Goal: Information Seeking & Learning: Understand process/instructions

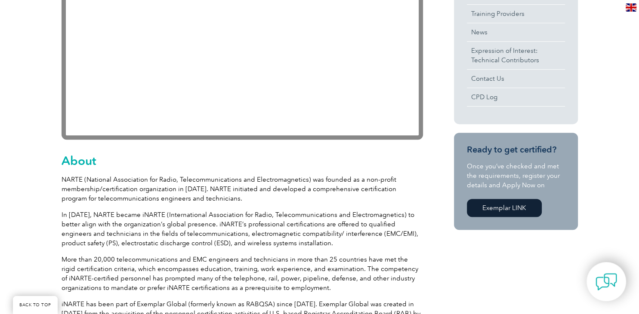
scroll to position [91, 0]
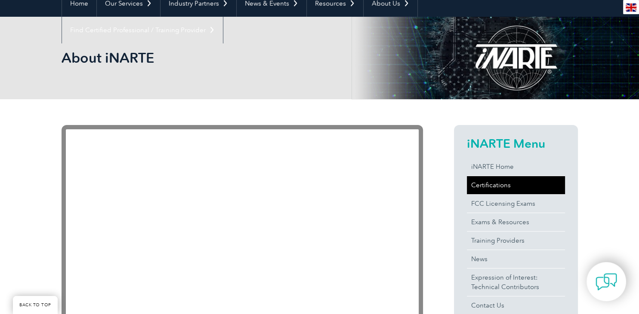
click at [489, 184] on link "Certifications" at bounding box center [516, 185] width 98 height 18
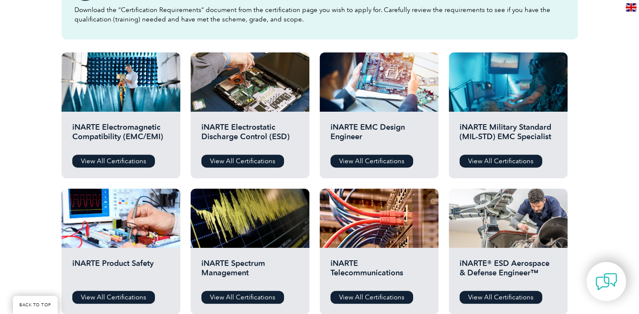
scroll to position [272, 0]
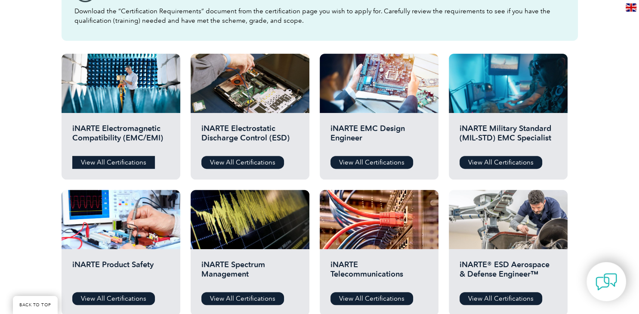
click at [101, 157] on link "View All Certifications" at bounding box center [113, 162] width 83 height 13
click at [114, 164] on link "View All Certifications" at bounding box center [113, 162] width 83 height 13
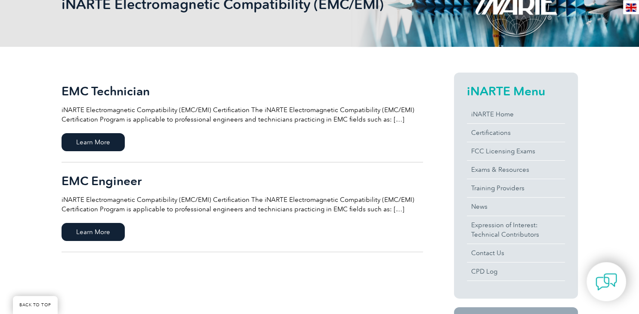
scroll to position [136, 0]
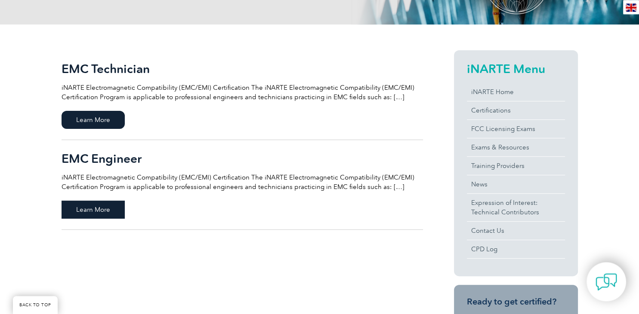
scroll to position [181, 0]
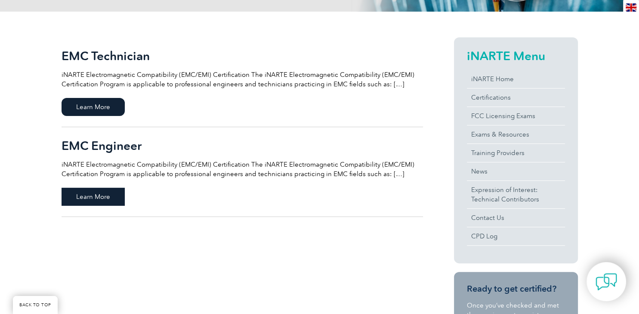
click at [111, 199] on span "Learn More" at bounding box center [92, 197] width 63 height 18
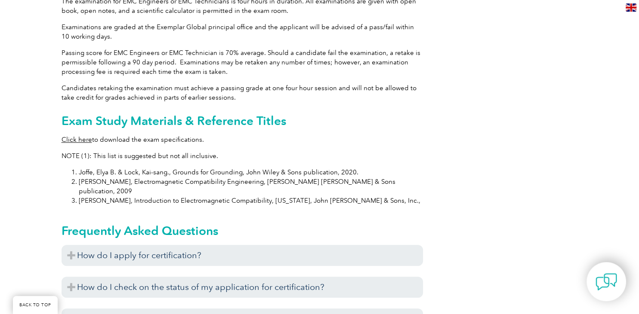
scroll to position [817, 0]
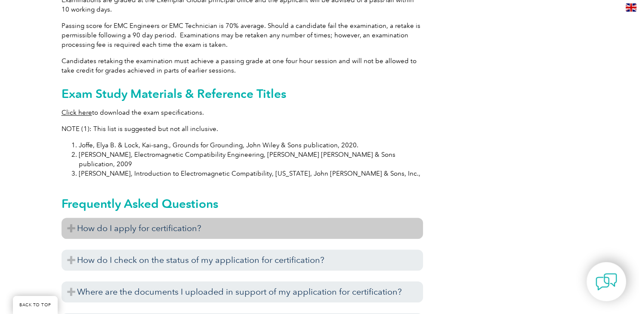
click at [71, 218] on h3 "How do I apply for certification?" at bounding box center [241, 228] width 361 height 21
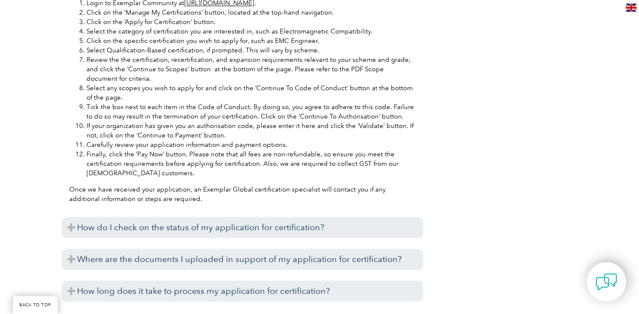
scroll to position [1226, 0]
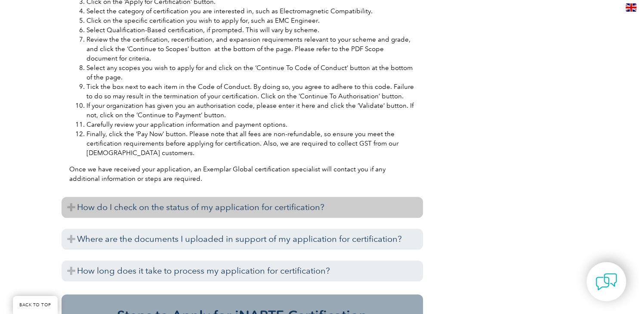
click at [254, 197] on h3 "How do I check on the status of my application for certification?" at bounding box center [241, 207] width 361 height 21
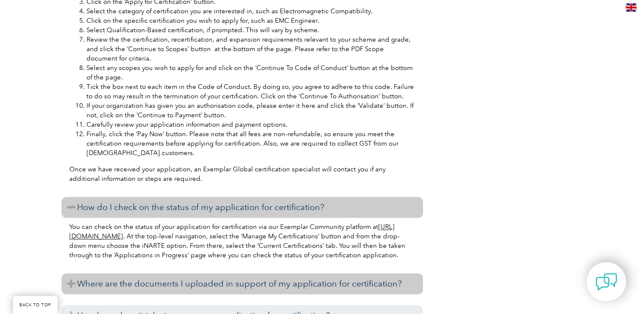
click at [288, 273] on h3 "Where are the documents I uploaded in support of my application for certificati…" at bounding box center [241, 283] width 361 height 21
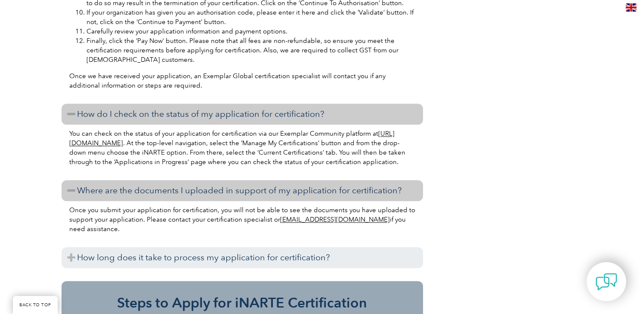
scroll to position [1362, 0]
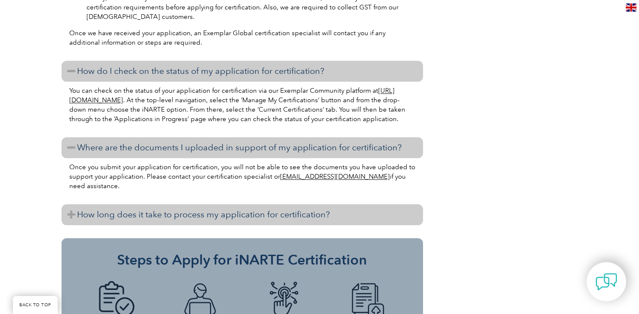
click at [267, 204] on h3 "How long does it take to process my application for certification?" at bounding box center [241, 214] width 361 height 21
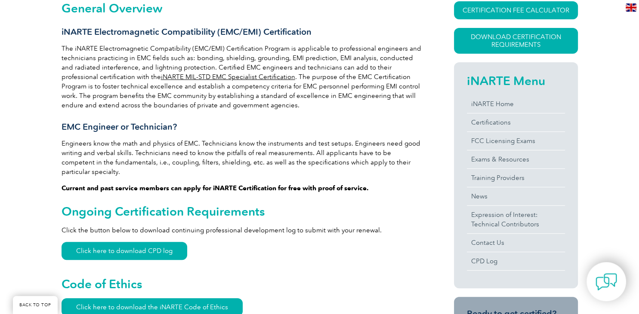
scroll to position [226, 0]
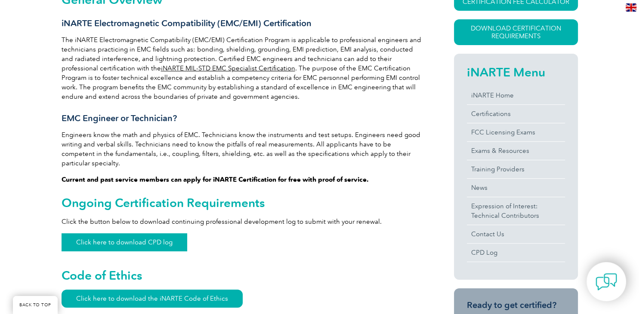
click at [141, 233] on link "Click here to download CPD log" at bounding box center [124, 242] width 126 height 18
